Goal: Task Accomplishment & Management: Manage account settings

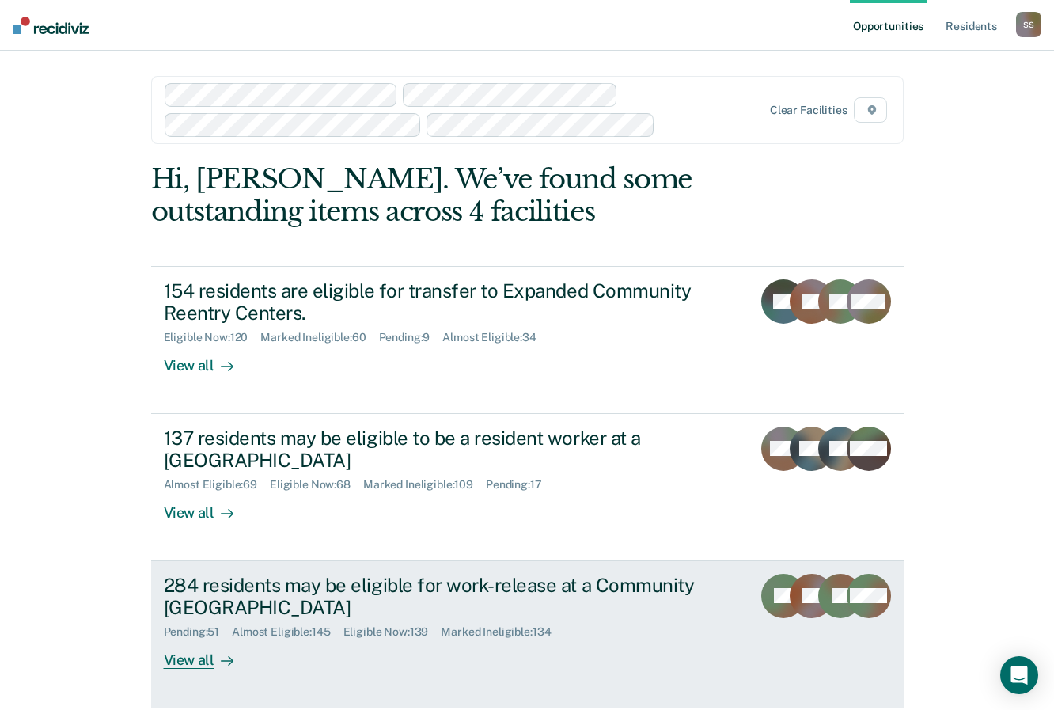
click at [192, 597] on div "284 residents may be eligible for work-release at a Community [GEOGRAPHIC_DATA]" at bounding box center [441, 597] width 555 height 46
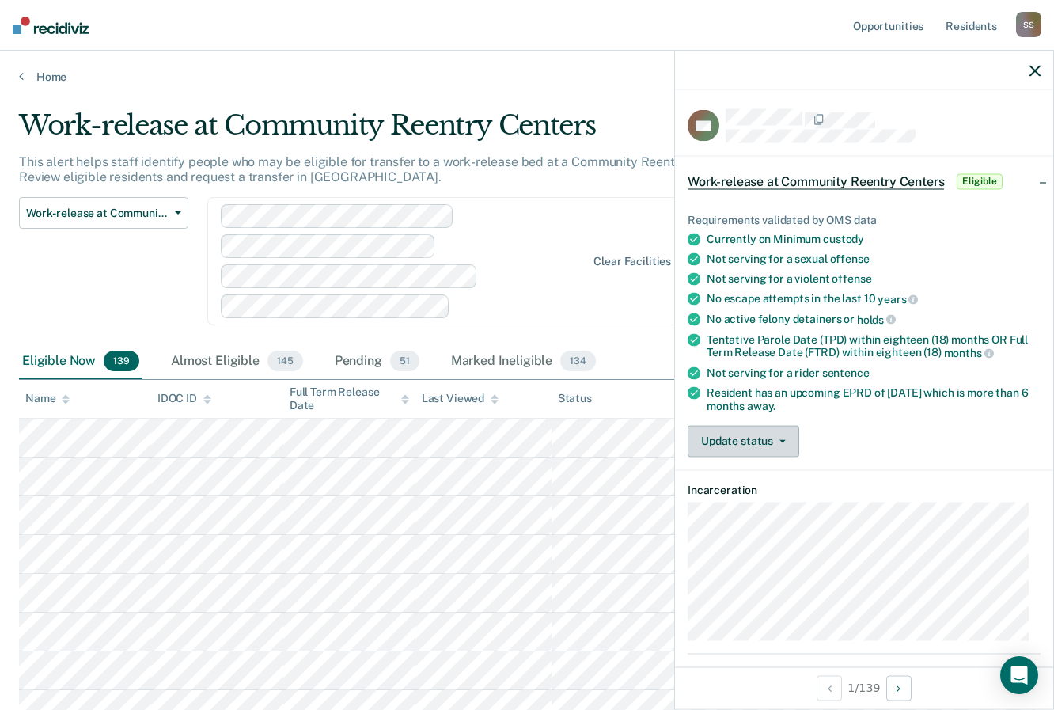
click at [787, 441] on button "Update status" at bounding box center [744, 441] width 112 height 32
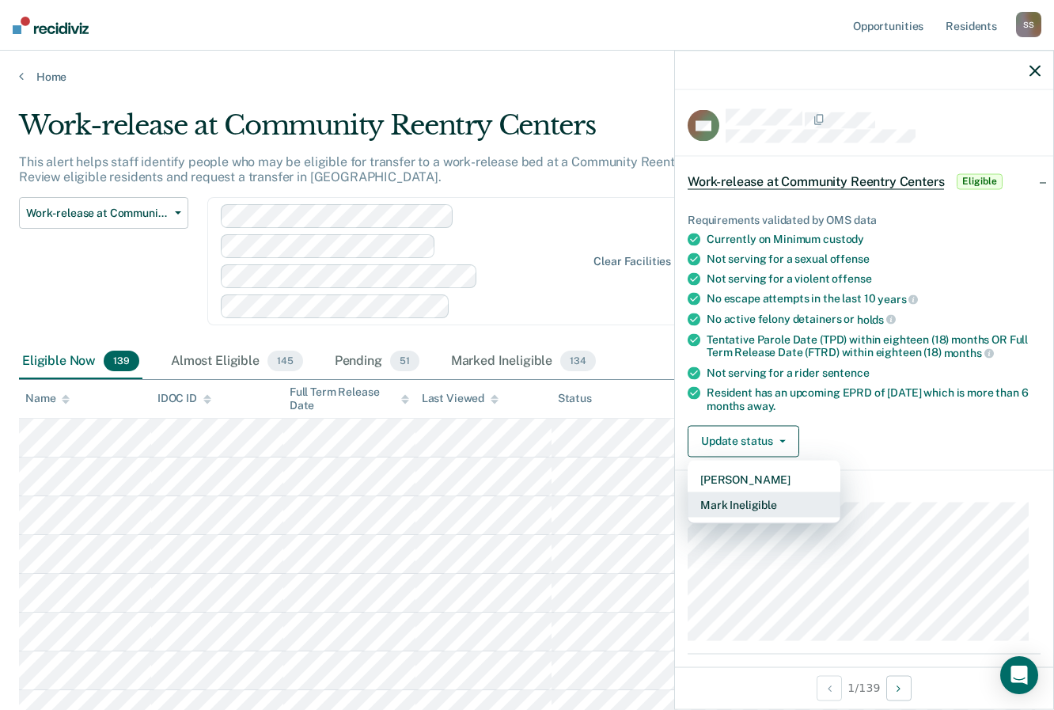
click at [756, 501] on button "Mark Ineligible" at bounding box center [764, 503] width 153 height 25
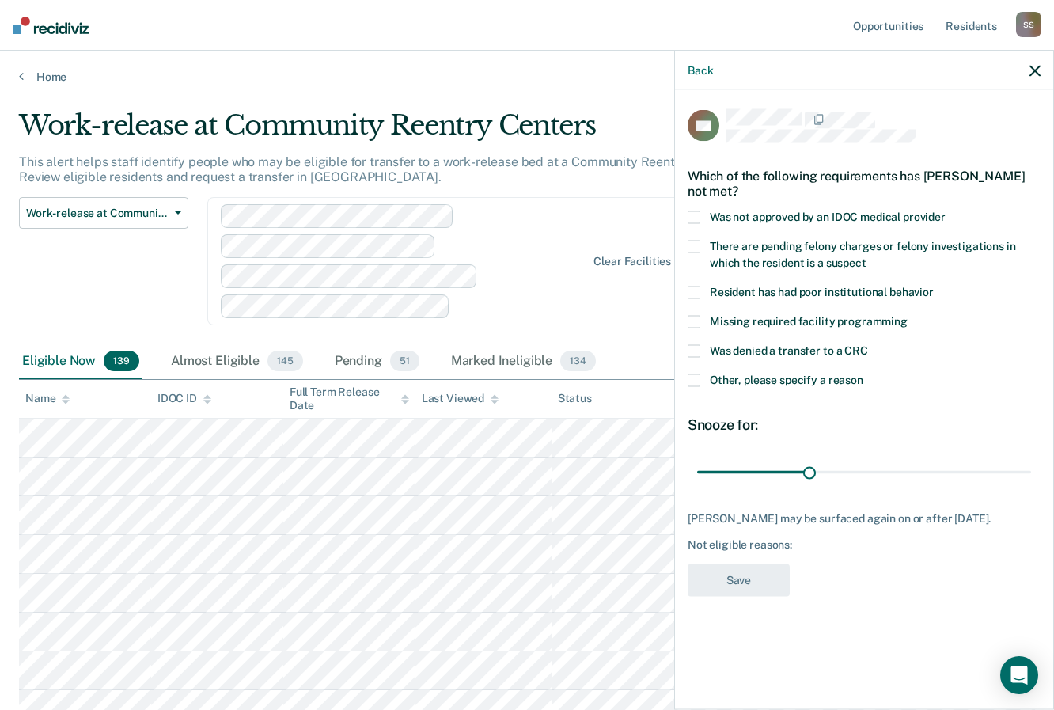
click at [696, 385] on label "Other, please specify a reason" at bounding box center [864, 382] width 353 height 17
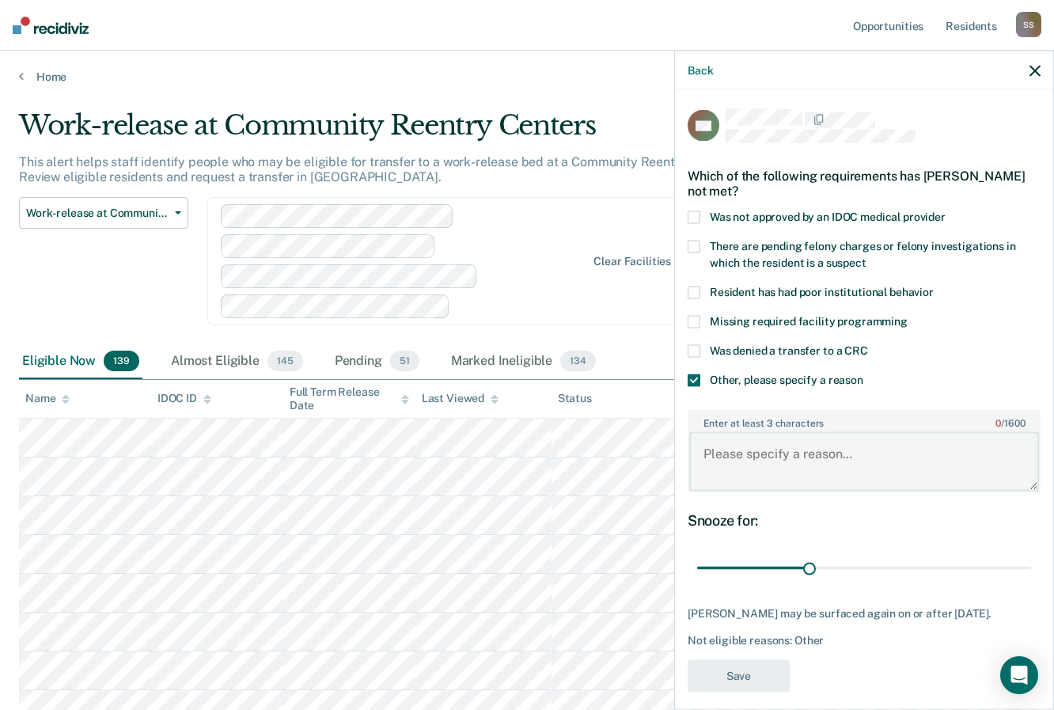
click at [744, 464] on textarea "Enter at least 3 characters 0 / 1600" at bounding box center [864, 461] width 350 height 59
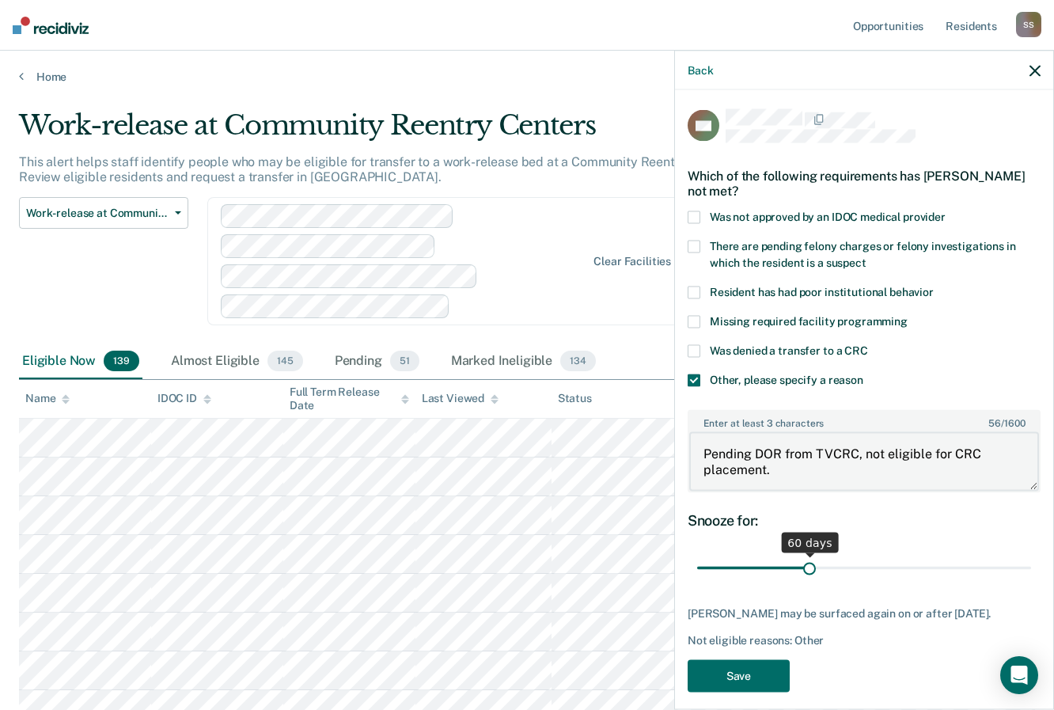
type textarea "Pending DOR from TVCRC, not eligible for CRC placement."
drag, startPoint x: 806, startPoint y: 566, endPoint x: 1029, endPoint y: 581, distance: 222.8
type input "180"
click at [1028, 582] on input "range" at bounding box center [864, 568] width 334 height 28
click at [743, 669] on button "Save" at bounding box center [739, 675] width 102 height 32
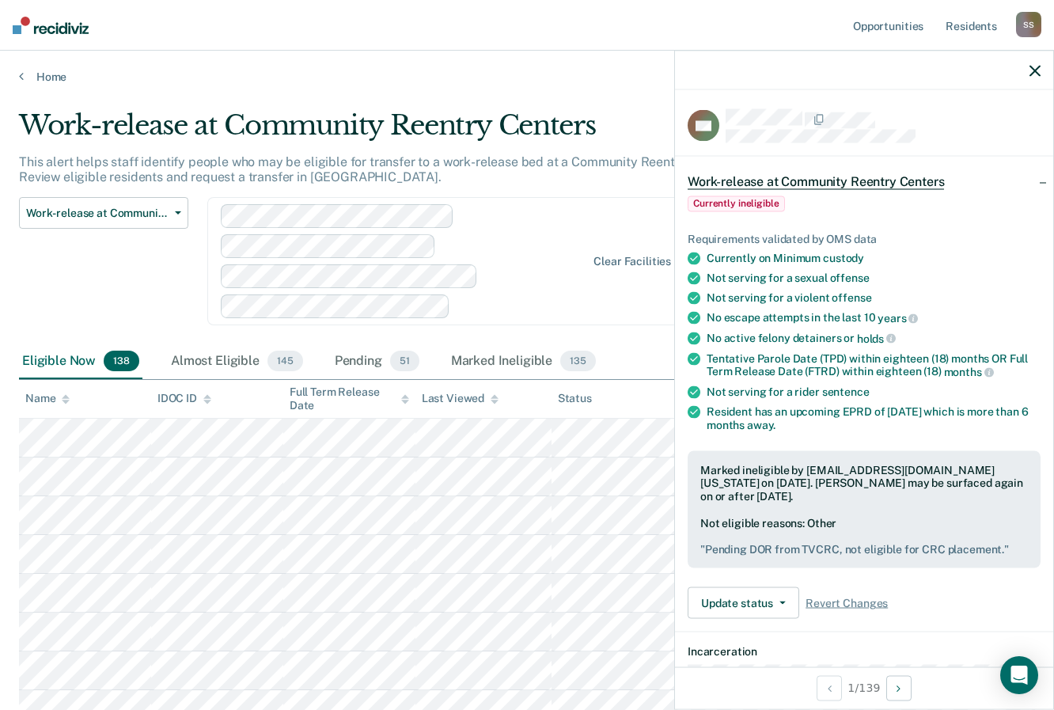
click at [491, 397] on icon at bounding box center [495, 399] width 8 height 10
click at [487, 402] on div "Last Viewed" at bounding box center [460, 398] width 77 height 13
click at [468, 396] on div "Last Viewed" at bounding box center [460, 398] width 77 height 13
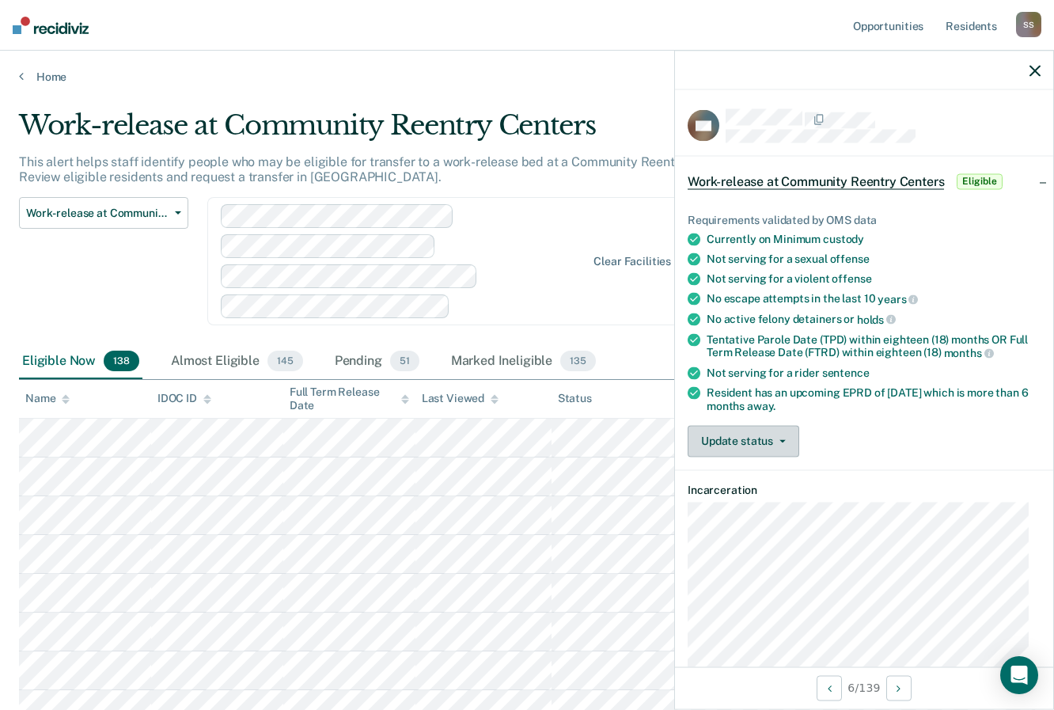
click at [779, 436] on button "Update status" at bounding box center [744, 441] width 112 height 32
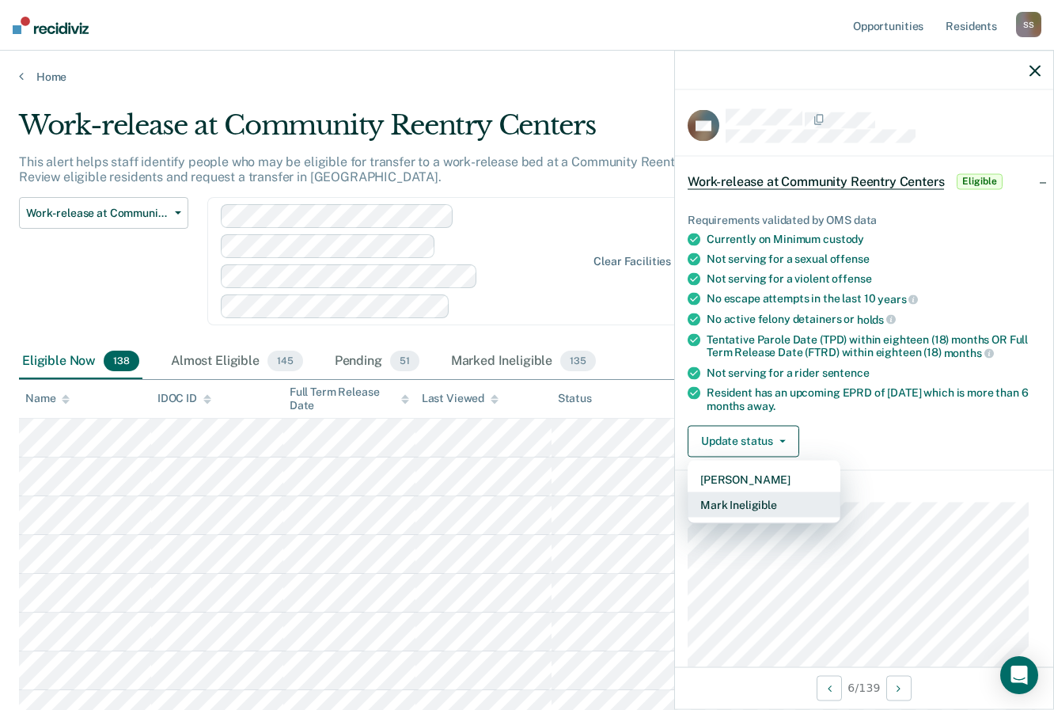
click at [745, 498] on button "Mark Ineligible" at bounding box center [764, 503] width 153 height 25
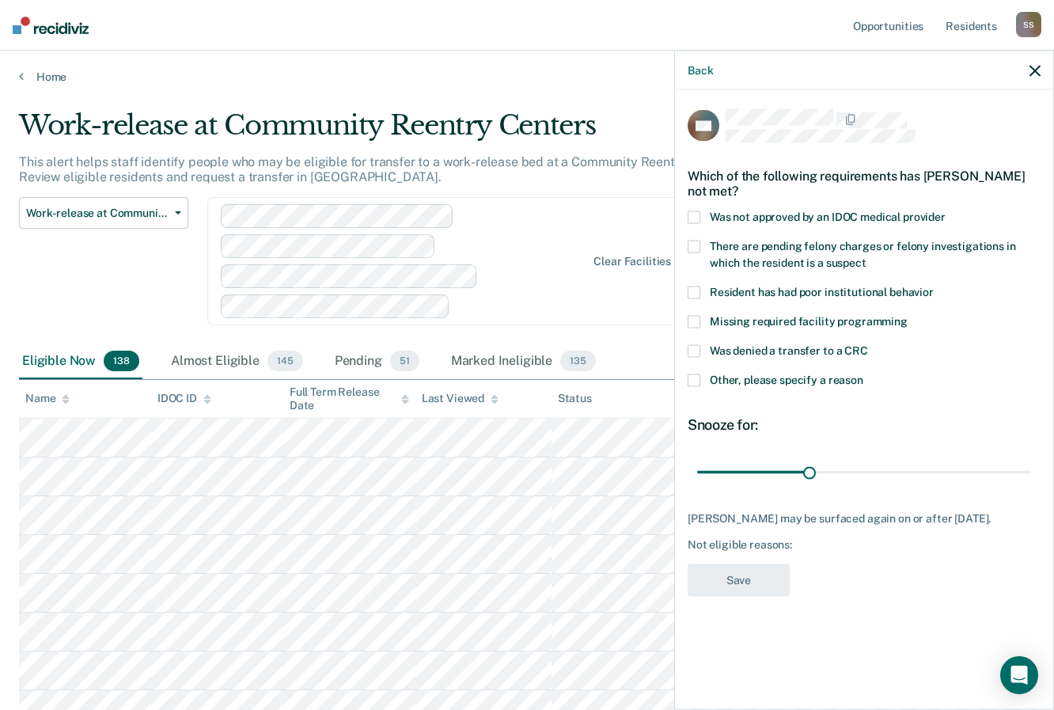
click at [695, 246] on span at bounding box center [694, 247] width 13 height 13
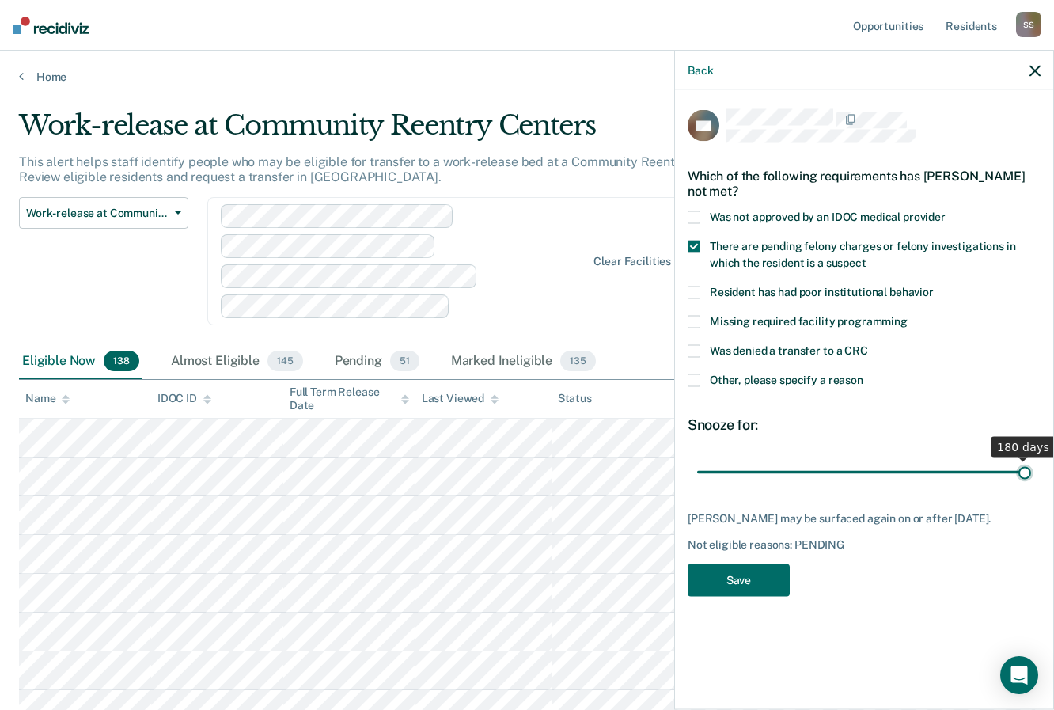
drag, startPoint x: 811, startPoint y: 469, endPoint x: 1023, endPoint y: 479, distance: 212.3
type input "180"
click at [1031, 475] on input "range" at bounding box center [864, 472] width 334 height 28
click at [692, 377] on span at bounding box center [694, 380] width 13 height 13
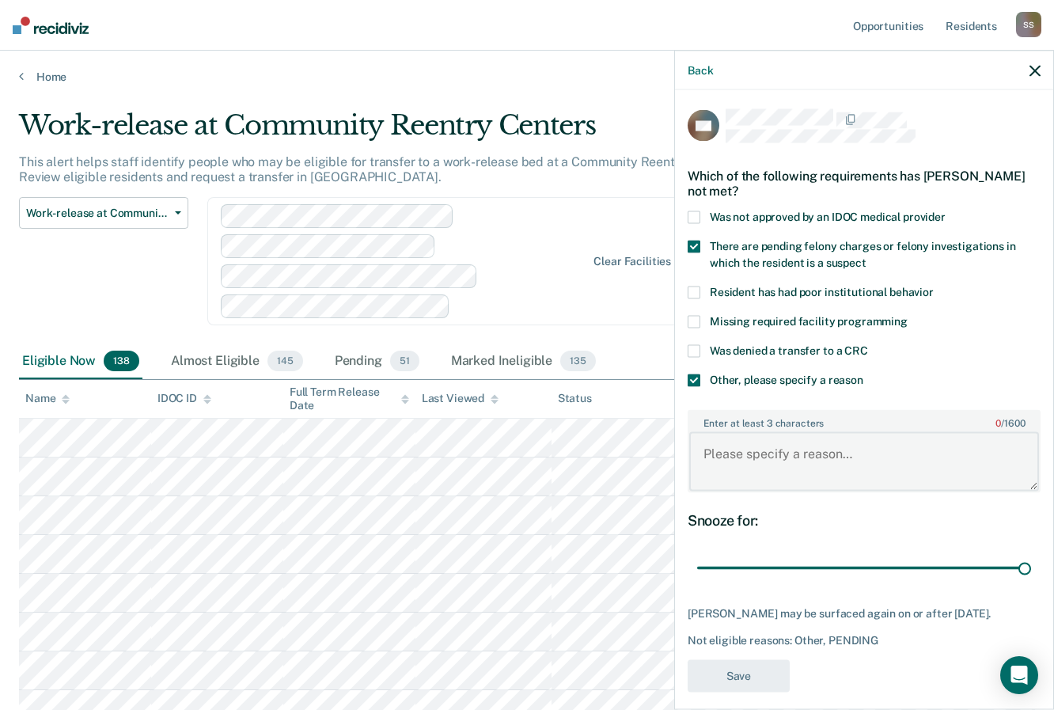
click at [733, 462] on textarea "Enter at least 3 characters 0 / 1600" at bounding box center [864, 461] width 350 height 59
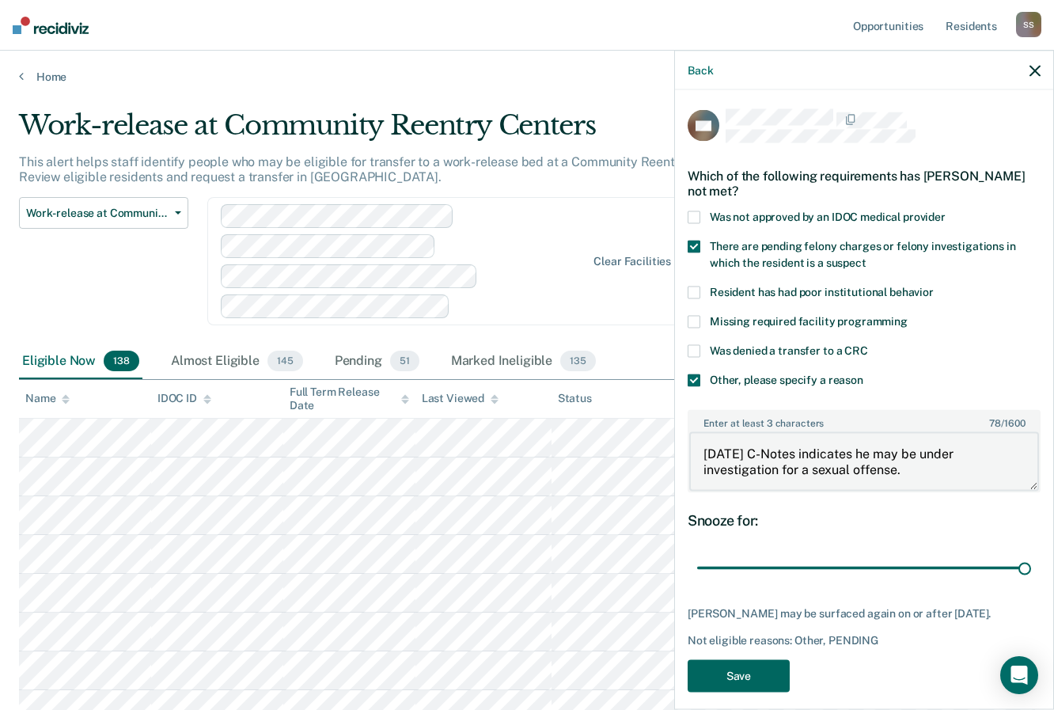
type textarea "[DATE] C-Notes indicates he may be under investigation for a sexual offense."
click at [747, 685] on button "Save" at bounding box center [739, 675] width 102 height 32
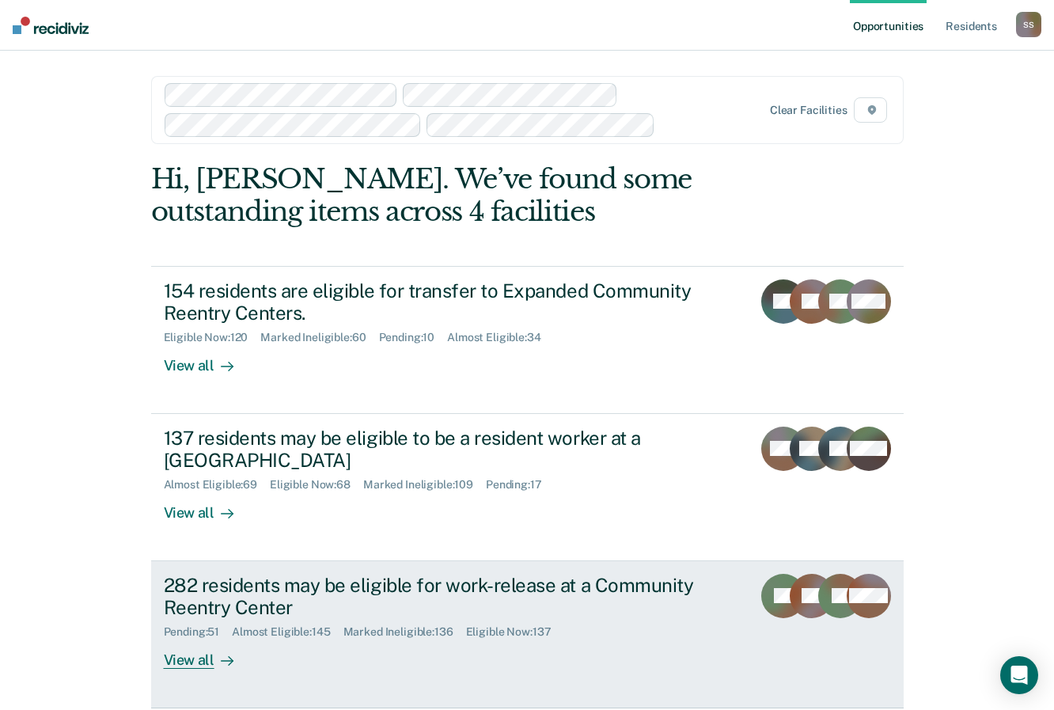
click at [248, 591] on div "282 residents may be eligible for work-release at a Community Reentry Center" at bounding box center [441, 597] width 555 height 46
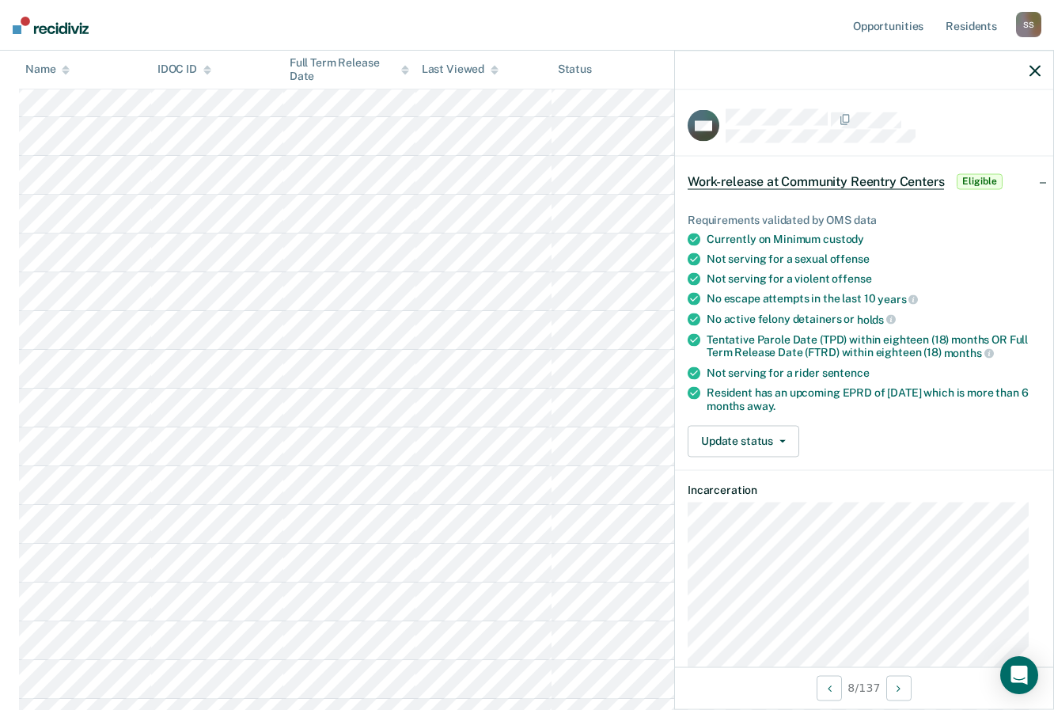
scroll to position [1039, 0]
click at [777, 431] on button "Update status" at bounding box center [744, 441] width 112 height 32
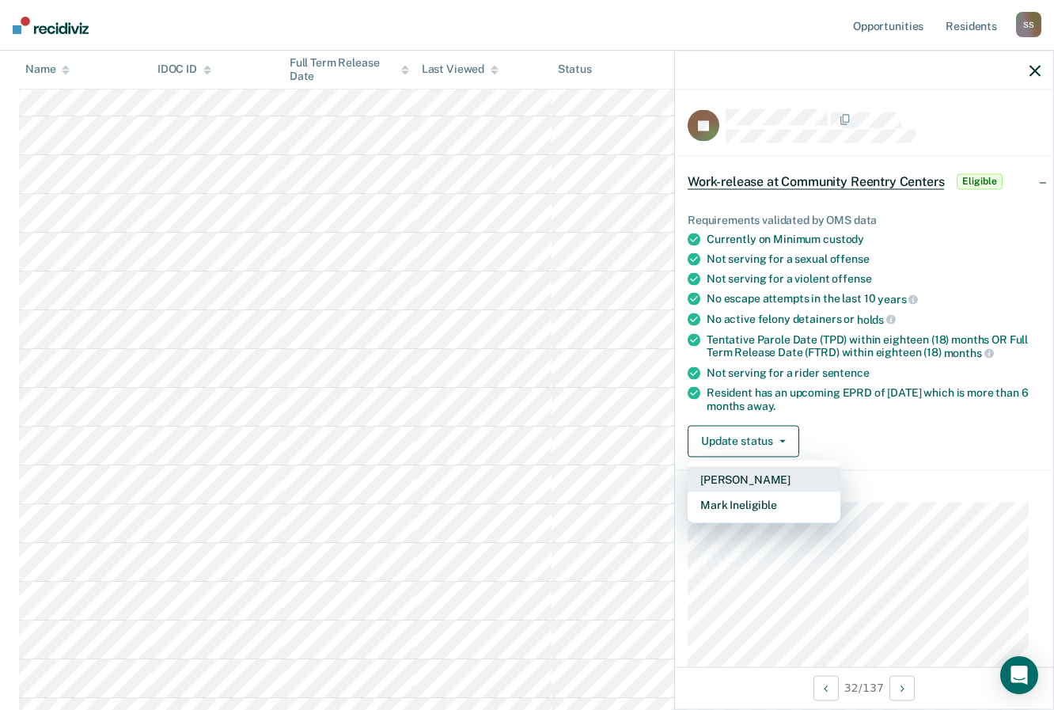
click at [749, 473] on button "[PERSON_NAME]" at bounding box center [764, 478] width 153 height 25
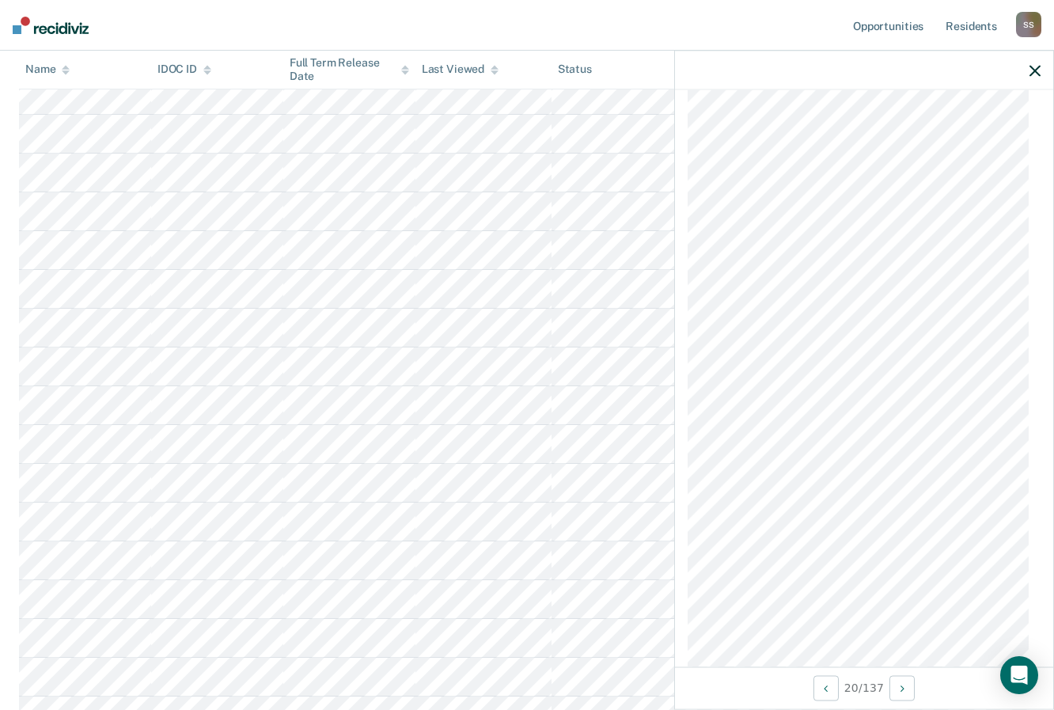
scroll to position [881, 0]
